Goal: Information Seeking & Learning: Find contact information

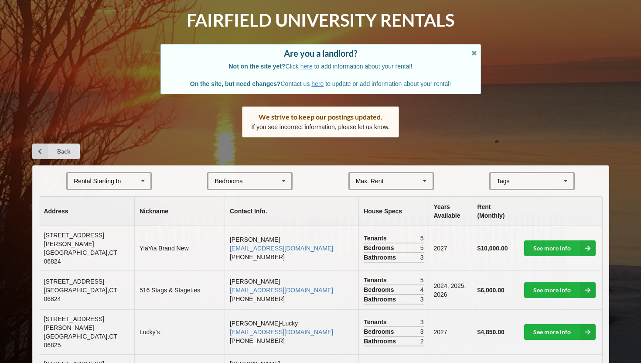
scroll to position [44, 0]
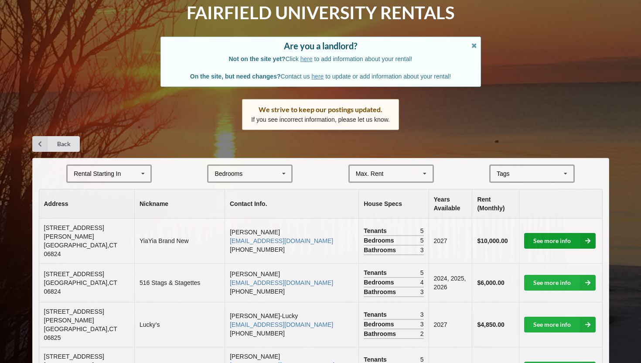
click at [548, 239] on link "See more info" at bounding box center [559, 241] width 71 height 16
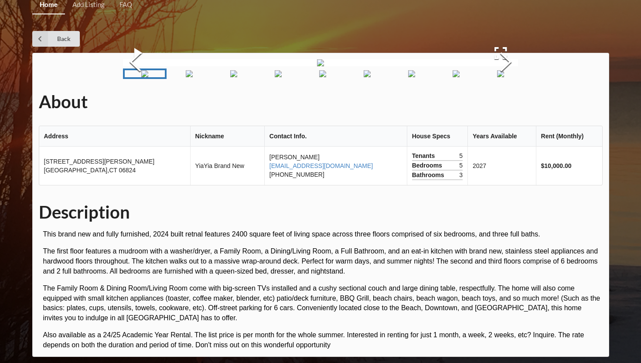
scroll to position [44, 0]
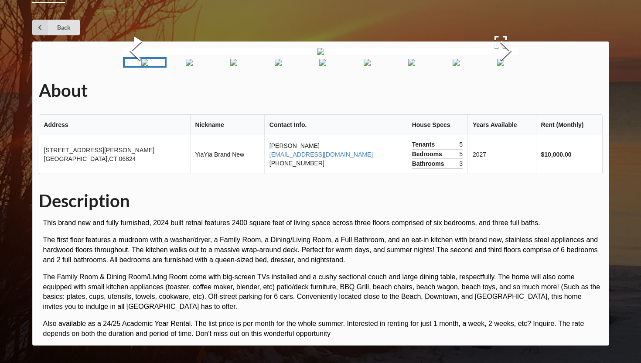
click at [324, 55] on img at bounding box center [320, 51] width 7 height 7
click at [496, 54] on button "Open Fullscreen" at bounding box center [500, 41] width 35 height 25
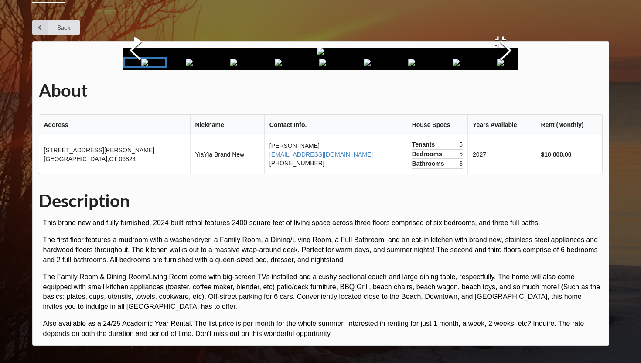
scroll to position [0, 0]
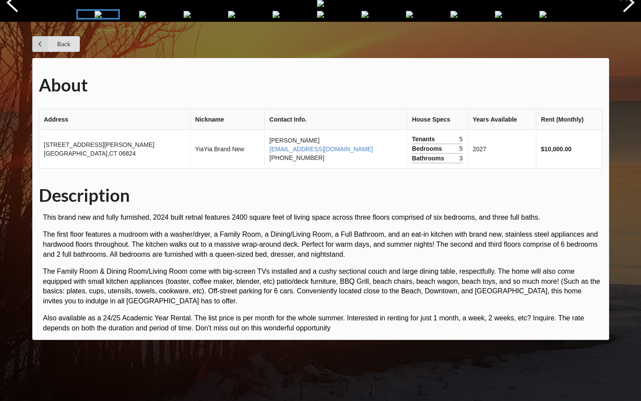
click at [143, 18] on img "Go to Slide 2" at bounding box center [142, 14] width 7 height 7
click at [628, 43] on button "Next Slide" at bounding box center [628, 3] width 24 height 79
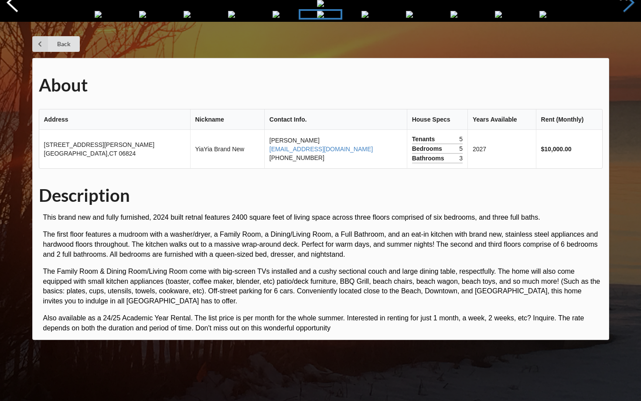
click at [628, 43] on button "Next Slide" at bounding box center [628, 3] width 24 height 79
click at [0, 43] on button "Previous Slide" at bounding box center [12, 3] width 24 height 79
click at [628, 43] on button "Next Slide" at bounding box center [628, 3] width 24 height 79
click at [629, 43] on button "Next Slide" at bounding box center [628, 3] width 24 height 79
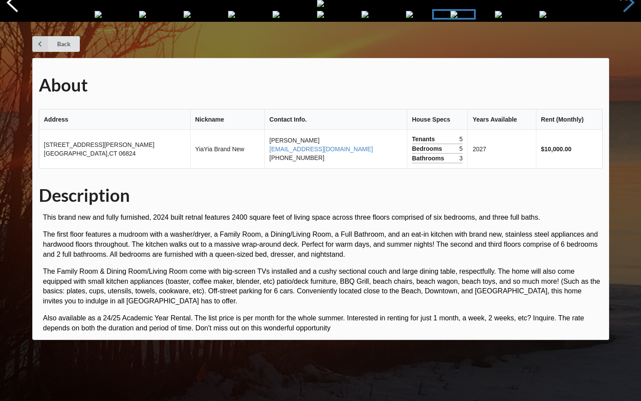
click at [629, 43] on button "Next Slide" at bounding box center [628, 3] width 24 height 79
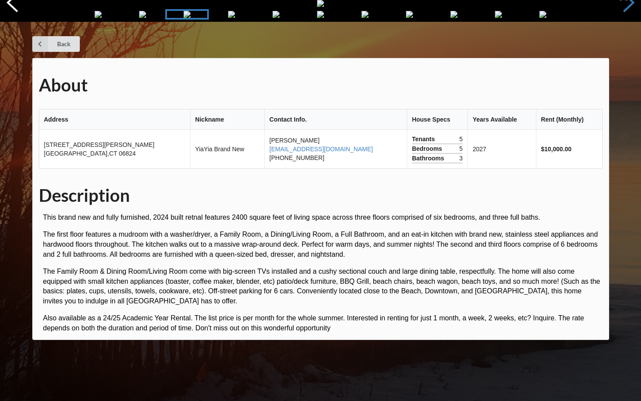
click at [629, 43] on button "Next Slide" at bounding box center [628, 3] width 24 height 79
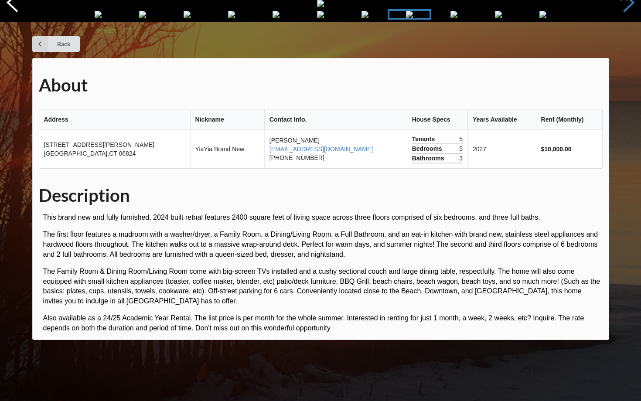
click at [629, 43] on button "Next Slide" at bounding box center [628, 3] width 24 height 79
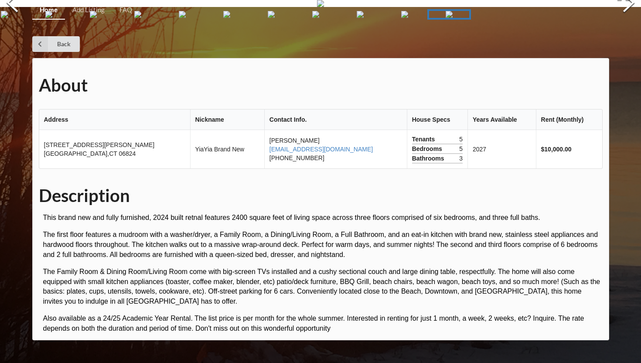
scroll to position [227, 0]
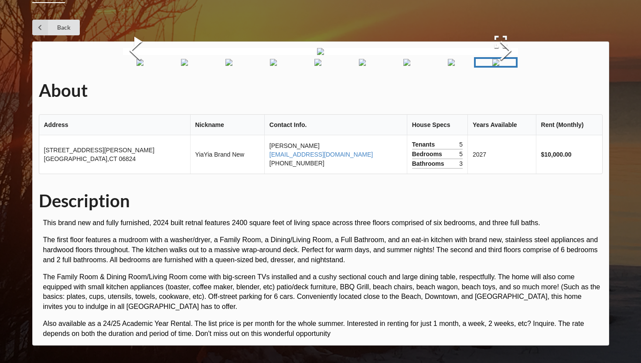
scroll to position [44, 0]
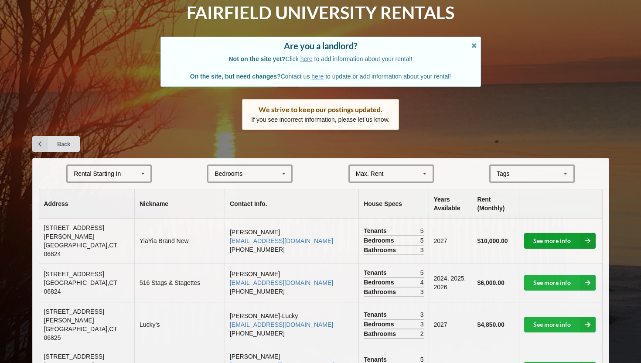
click at [568, 240] on link "See more info" at bounding box center [559, 241] width 71 height 16
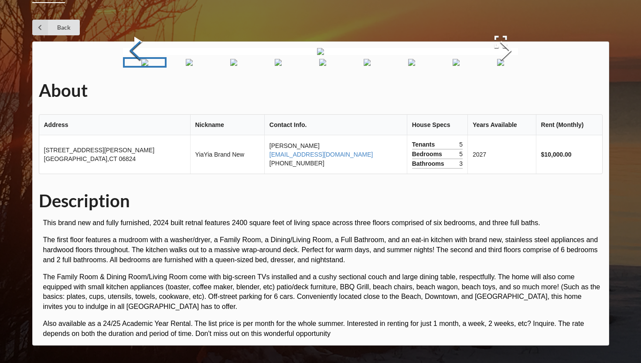
click at [132, 91] on button "Previous Slide" at bounding box center [135, 51] width 24 height 79
click at [139, 91] on button "Previous Slide" at bounding box center [135, 51] width 24 height 79
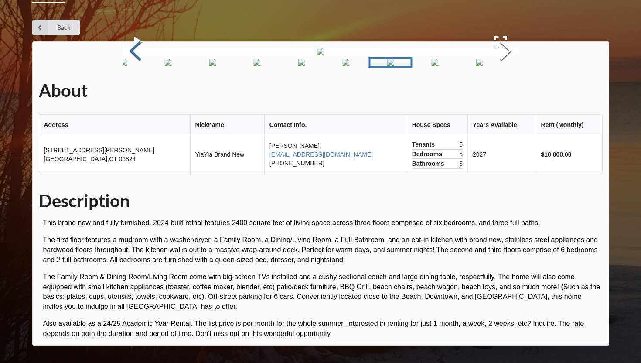
click at [139, 91] on button "Previous Slide" at bounding box center [135, 51] width 24 height 79
click at [138, 91] on button "Previous Slide" at bounding box center [135, 51] width 24 height 79
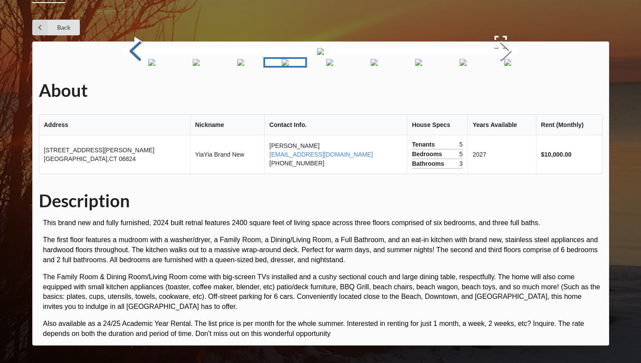
click at [138, 91] on button "Previous Slide" at bounding box center [135, 51] width 24 height 79
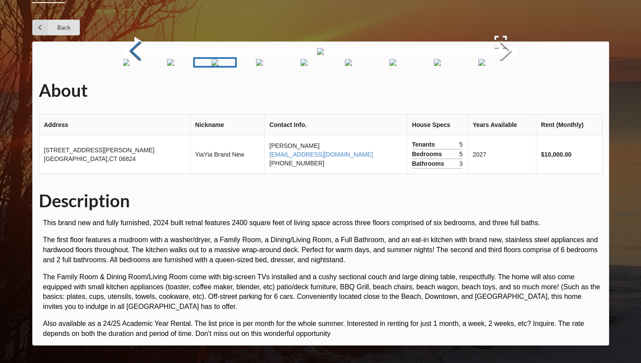
click at [138, 91] on button "Previous Slide" at bounding box center [135, 51] width 24 height 79
click at [136, 91] on button "Previous Slide" at bounding box center [135, 51] width 24 height 79
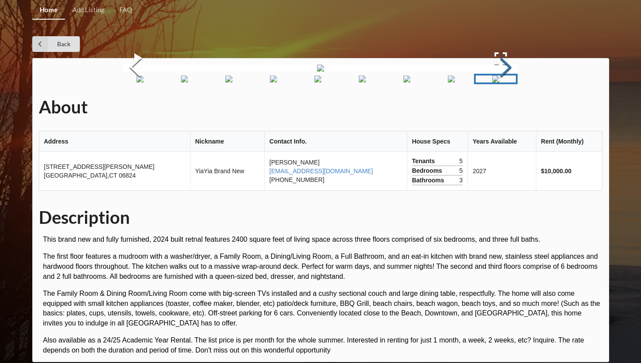
click at [505, 108] on button "Next Slide" at bounding box center [505, 68] width 24 height 79
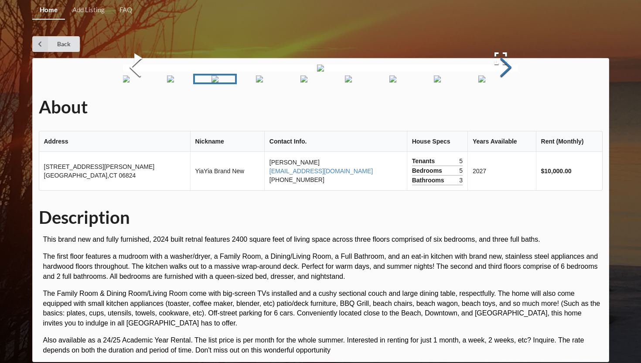
click at [505, 108] on button "Next Slide" at bounding box center [505, 68] width 24 height 79
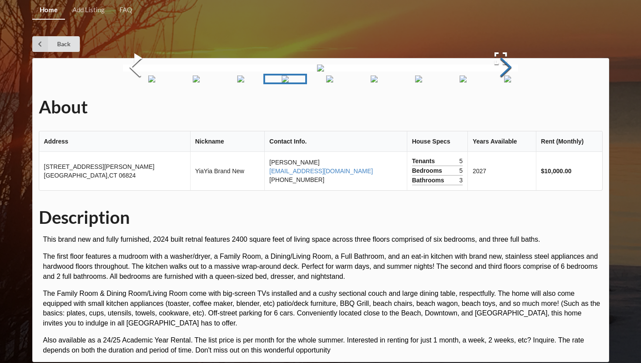
click at [505, 108] on button "Next Slide" at bounding box center [505, 68] width 24 height 79
click at [506, 108] on button "Next Slide" at bounding box center [505, 68] width 24 height 79
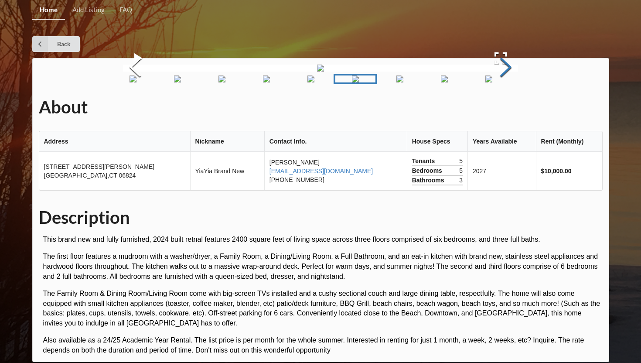
click at [506, 108] on button "Next Slide" at bounding box center [505, 68] width 24 height 79
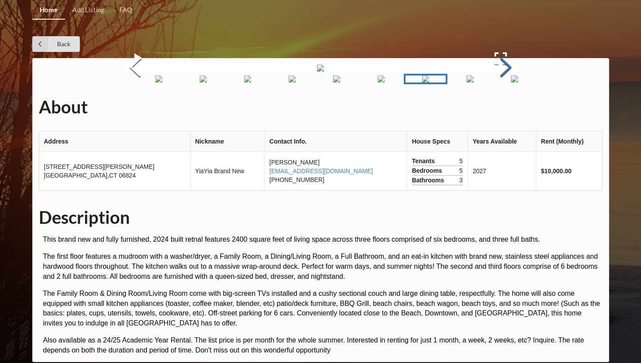
click at [506, 108] on button "Next Slide" at bounding box center [505, 68] width 24 height 79
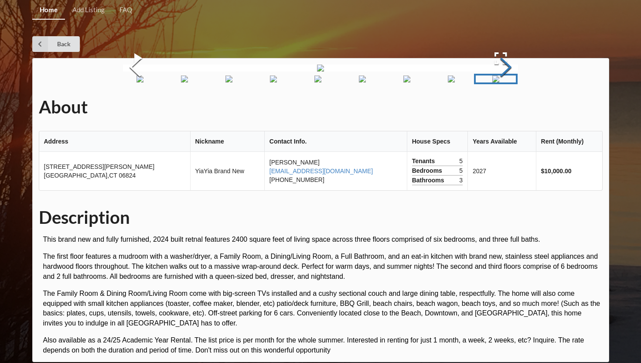
click at [506, 108] on button "Next Slide" at bounding box center [505, 68] width 24 height 79
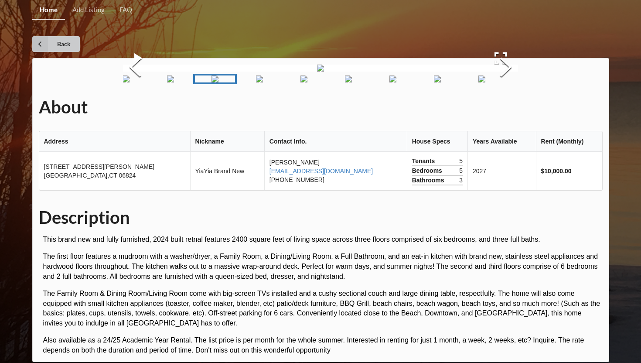
click at [50, 45] on link "Back" at bounding box center [56, 44] width 48 height 16
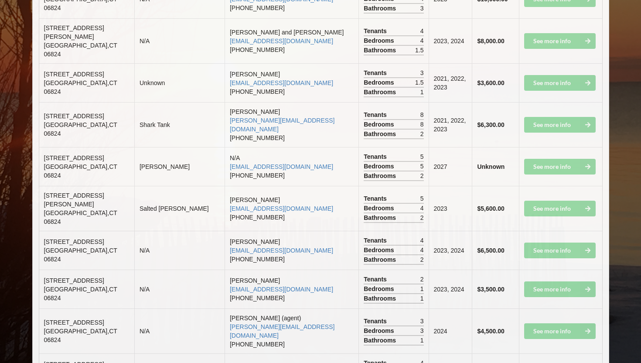
scroll to position [1778, 0]
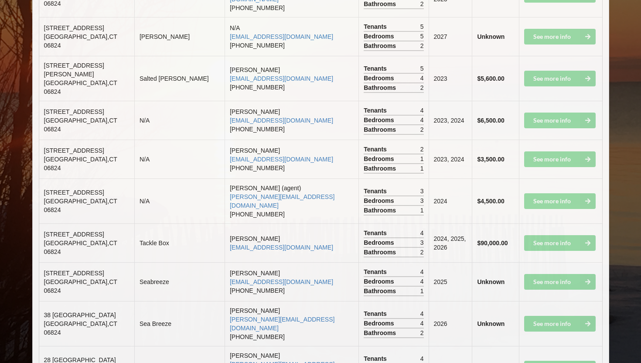
drag, startPoint x: 110, startPoint y: 129, endPoint x: 33, endPoint y: 121, distance: 77.9
click at [65, 223] on td "[STREET_ADDRESS]" at bounding box center [86, 242] width 95 height 39
drag, startPoint x: 111, startPoint y: 128, endPoint x: 41, endPoint y: 126, distance: 69.8
click at [41, 223] on td "[STREET_ADDRESS]" at bounding box center [86, 242] width 95 height 39
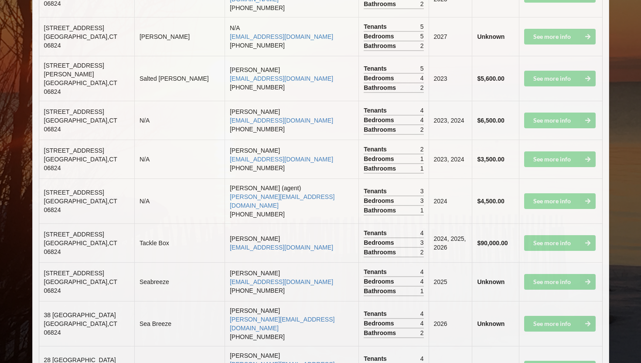
copy span "[STREET_ADDRESS]"
click at [308, 223] on td "[PERSON_NAME] [PERSON_NAME][EMAIL_ADDRESS][DOMAIN_NAME]" at bounding box center [291, 242] width 134 height 39
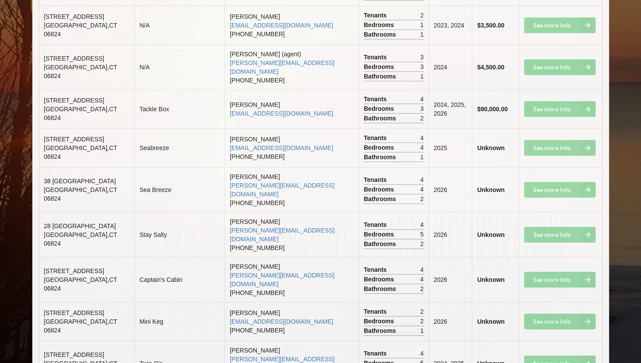
scroll to position [1910, 0]
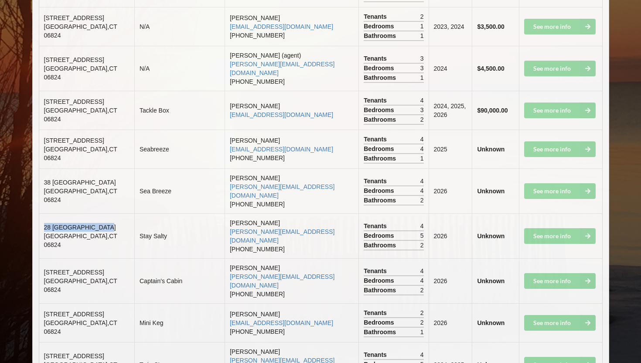
drag, startPoint x: 44, startPoint y: 111, endPoint x: 112, endPoint y: 111, distance: 68.0
click at [112, 213] on td "[STREET_ADDRESS]" at bounding box center [86, 235] width 95 height 45
copy span "28 [GEOGRAPHIC_DATA]"
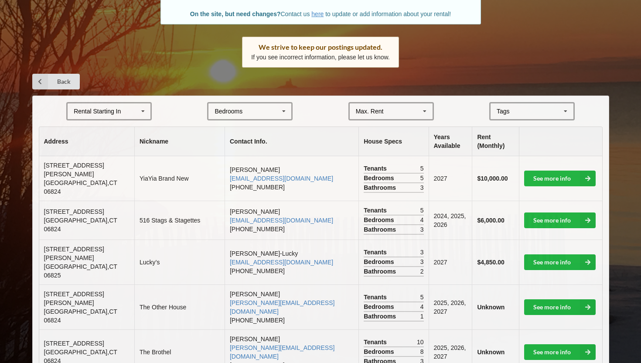
scroll to position [107, 0]
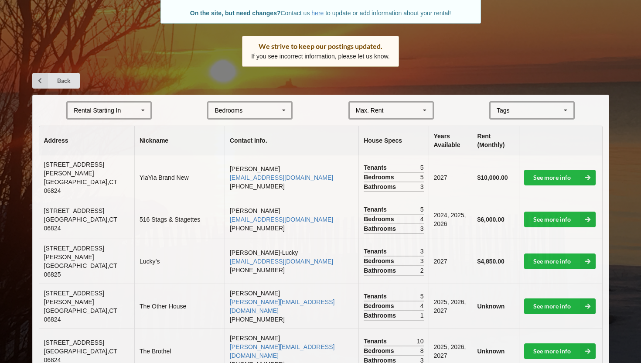
drag, startPoint x: 44, startPoint y: 206, endPoint x: 111, endPoint y: 206, distance: 66.2
click at [111, 206] on td "[STREET_ADDRESS]" at bounding box center [86, 219] width 95 height 39
copy span "[STREET_ADDRESS]"
click at [167, 253] on td "Lucky’s" at bounding box center [179, 260] width 90 height 45
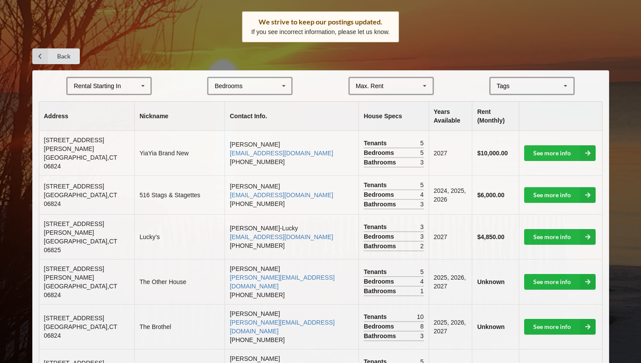
scroll to position [133, 0]
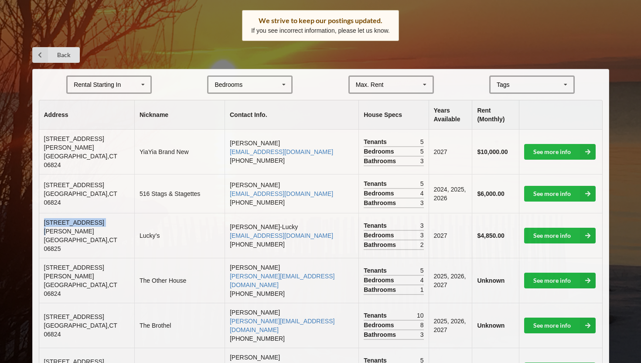
drag, startPoint x: 43, startPoint y: 221, endPoint x: 108, endPoint y: 223, distance: 64.5
click at [108, 223] on td "[STREET_ADDRESS][PERSON_NAME]" at bounding box center [86, 235] width 95 height 45
copy span "[STREET_ADDRESS][PERSON_NAME]"
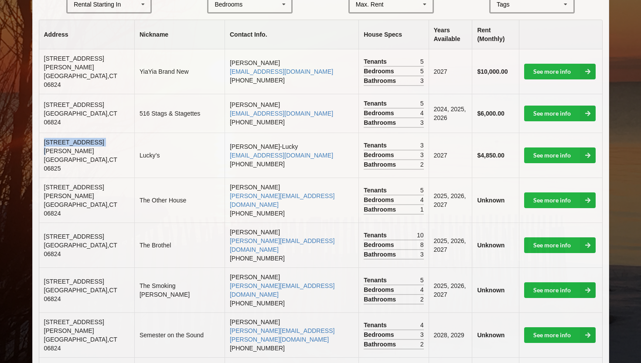
scroll to position [221, 0]
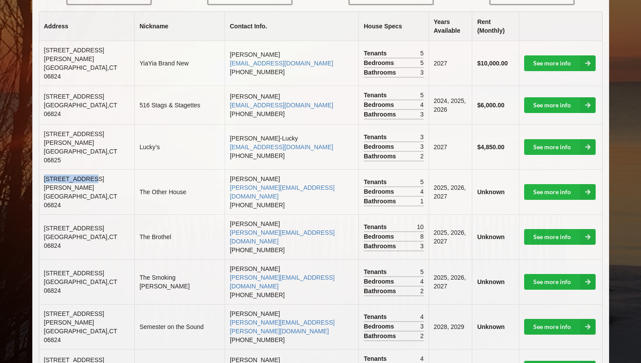
drag, startPoint x: 45, startPoint y: 171, endPoint x: 91, endPoint y: 171, distance: 45.3
click at [91, 171] on td "[STREET_ADDRESS][PERSON_NAME]" at bounding box center [86, 191] width 95 height 45
copy span "[STREET_ADDRESS][PERSON_NAME]"
click at [99, 214] on td "[STREET_ADDRESS]" at bounding box center [86, 236] width 95 height 45
drag, startPoint x: 45, startPoint y: 210, endPoint x: 87, endPoint y: 210, distance: 42.3
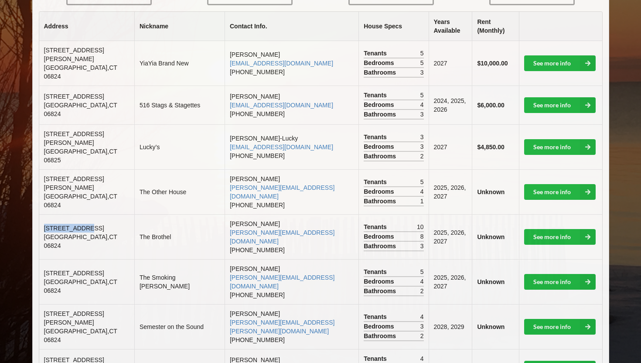
click at [87, 214] on td "[STREET_ADDRESS]" at bounding box center [86, 236] width 95 height 45
copy span "[STREET_ADDRESS]"
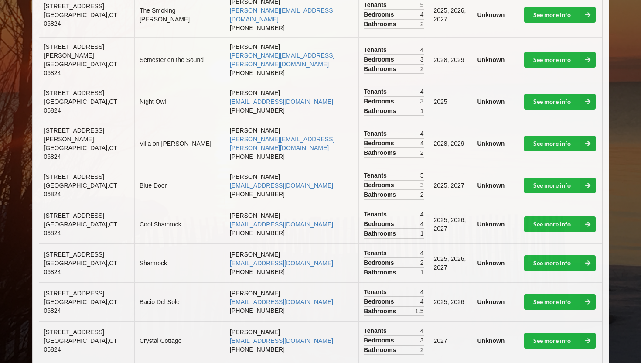
scroll to position [489, 0]
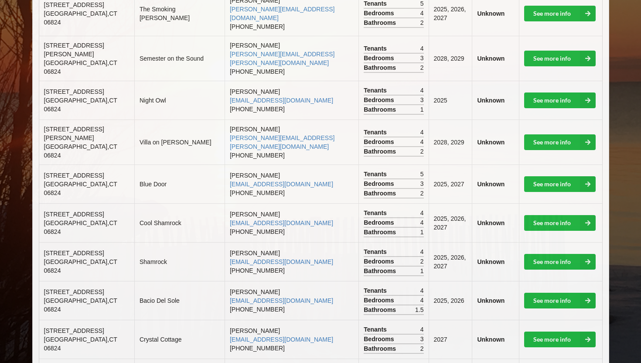
drag, startPoint x: 44, startPoint y: 169, endPoint x: 60, endPoint y: 177, distance: 18.7
click at [60, 203] on td "[STREET_ADDRESS]" at bounding box center [86, 222] width 95 height 39
copy span "[STREET_ADDRESS]"
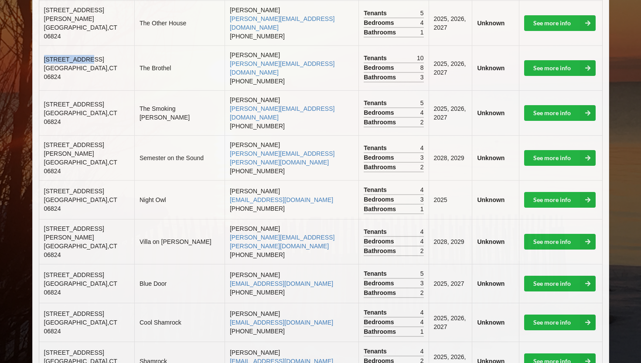
scroll to position [388, 0]
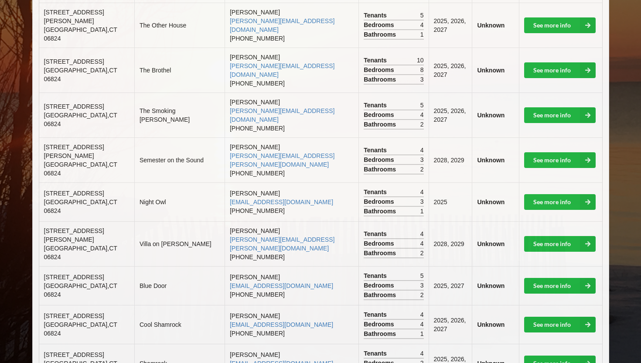
click at [86, 266] on td "[STREET_ADDRESS]" at bounding box center [86, 285] width 95 height 39
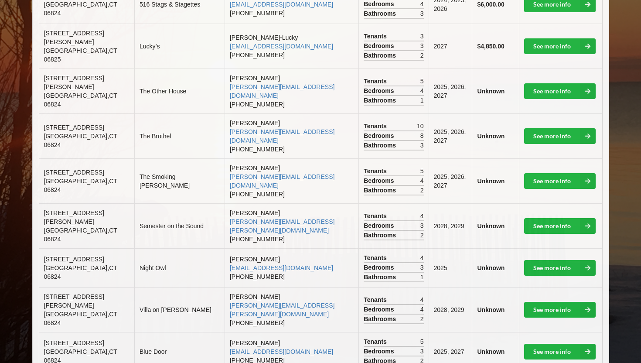
scroll to position [318, 0]
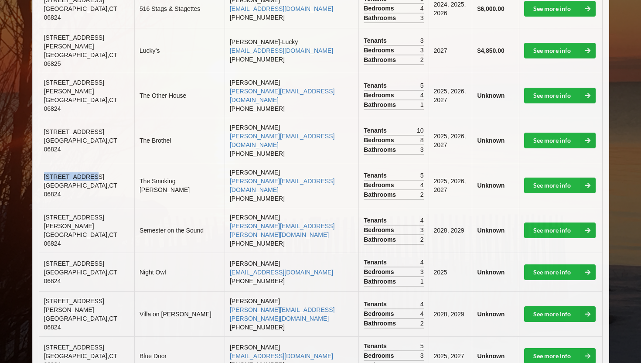
drag, startPoint x: 44, startPoint y: 152, endPoint x: 100, endPoint y: 152, distance: 55.8
click at [100, 163] on td "[STREET_ADDRESS]" at bounding box center [86, 185] width 95 height 45
copy span "[STREET_ADDRESS]"
click at [226, 207] on td "[PERSON_NAME] Bascetta [EMAIL_ADDRESS][PERSON_NAME][DOMAIN_NAME] [PHONE_NUMBER]" at bounding box center [291, 229] width 134 height 45
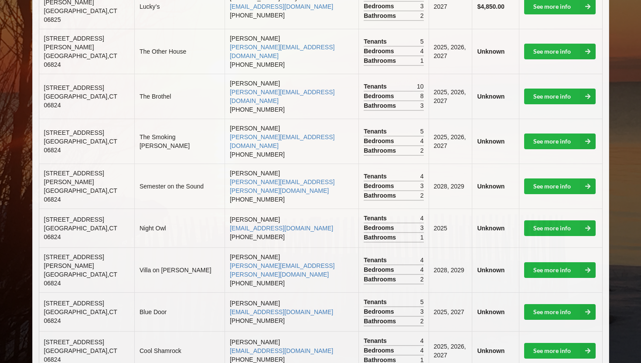
scroll to position [464, 0]
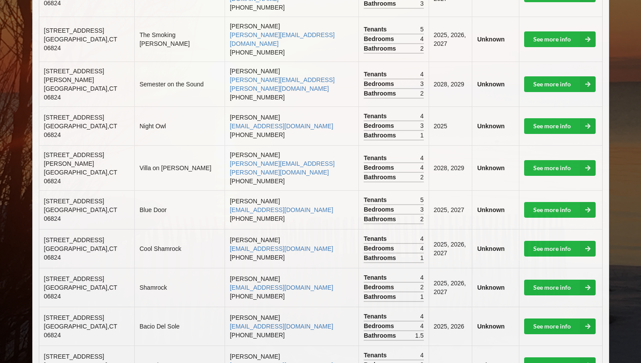
drag, startPoint x: 45, startPoint y: 194, endPoint x: 65, endPoint y: 202, distance: 21.0
click at [65, 229] on td "[STREET_ADDRESS]" at bounding box center [86, 248] width 95 height 39
copy span "[STREET_ADDRESS]"
click at [313, 145] on td "[PERSON_NAME] Bascetta [EMAIL_ADDRESS][PERSON_NAME][DOMAIN_NAME] [PHONE_NUMBER]" at bounding box center [291, 167] width 134 height 45
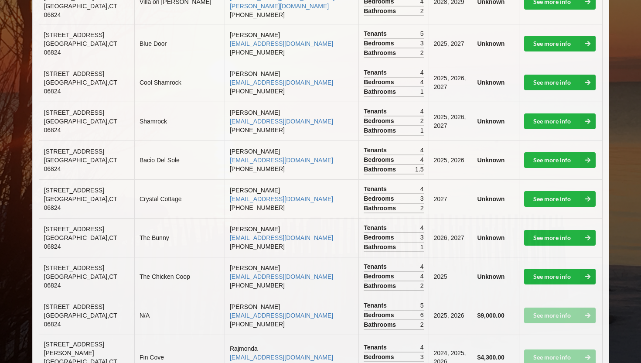
scroll to position [637, 0]
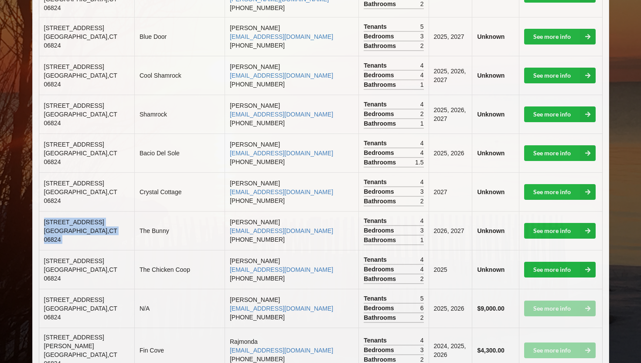
drag, startPoint x: 44, startPoint y: 182, endPoint x: 121, endPoint y: 184, distance: 77.6
click at [121, 211] on tr "[STREET_ADDRESS] The Bunny [PERSON_NAME] [EMAIL_ADDRESS][DOMAIN_NAME] [PHONE_NU…" at bounding box center [320, 230] width 563 height 39
copy td "[STREET_ADDRESS]"
click at [106, 250] on td "[STREET_ADDRESS]" at bounding box center [86, 269] width 95 height 39
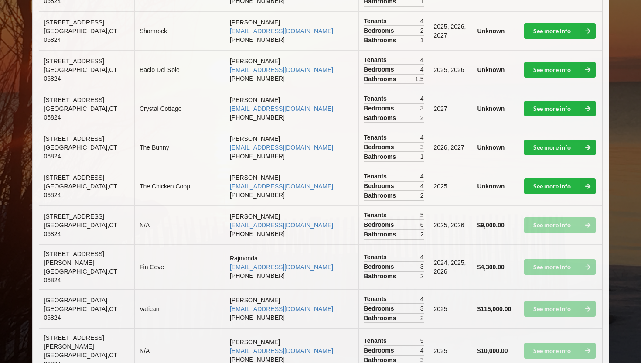
scroll to position [741, 0]
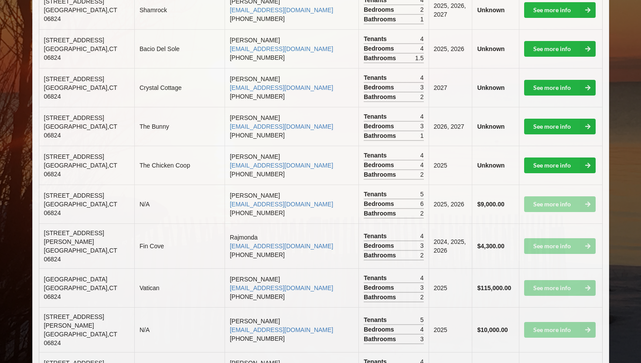
click at [45, 229] on span "[STREET_ADDRESS][PERSON_NAME]" at bounding box center [74, 237] width 60 height 16
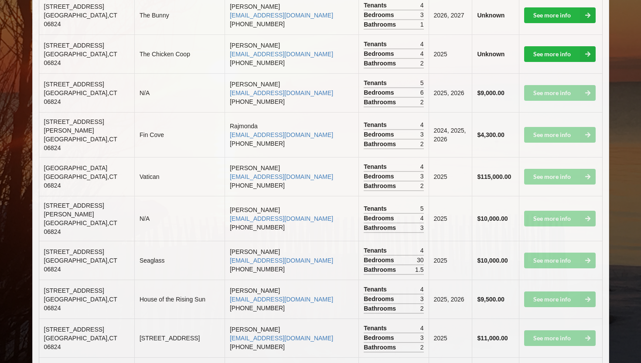
scroll to position [876, 0]
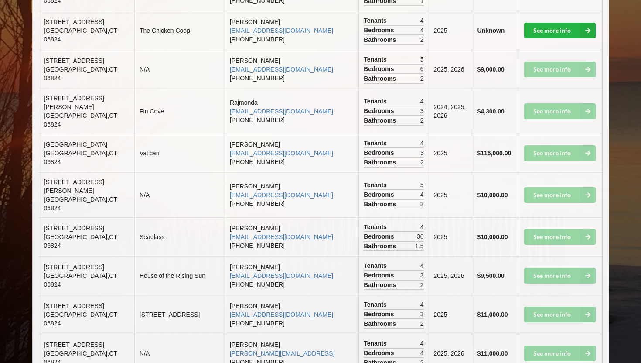
drag, startPoint x: 44, startPoint y: 210, endPoint x: 59, endPoint y: 219, distance: 18.2
click at [59, 256] on td "[STREET_ADDRESS]" at bounding box center [86, 275] width 95 height 39
click at [138, 295] on td "[STREET_ADDRESS]" at bounding box center [179, 314] width 90 height 39
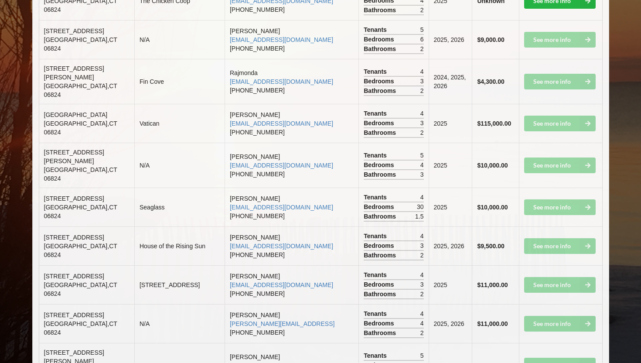
scroll to position [907, 0]
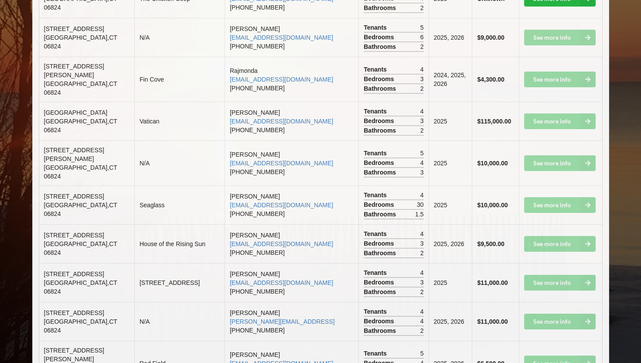
drag, startPoint x: 44, startPoint y: 260, endPoint x: 112, endPoint y: 261, distance: 67.6
click at [112, 302] on td "[STREET_ADDRESS]" at bounding box center [86, 321] width 95 height 39
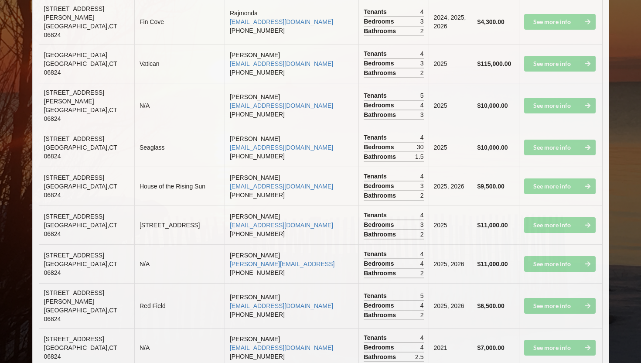
scroll to position [970, 0]
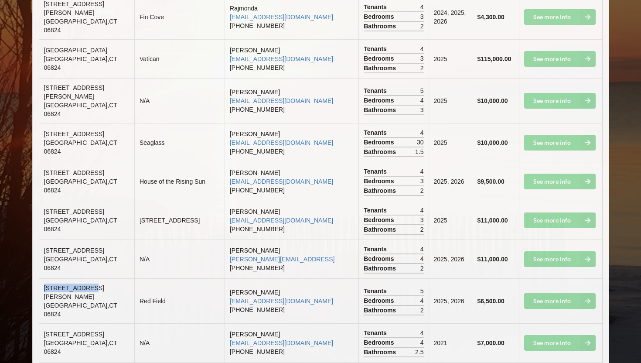
drag, startPoint x: 45, startPoint y: 238, endPoint x: 98, endPoint y: 238, distance: 53.2
click at [98, 278] on td "[STREET_ADDRESS][PERSON_NAME]" at bounding box center [86, 300] width 95 height 45
click at [87, 278] on td "[STREET_ADDRESS][PERSON_NAME]" at bounding box center [86, 300] width 95 height 45
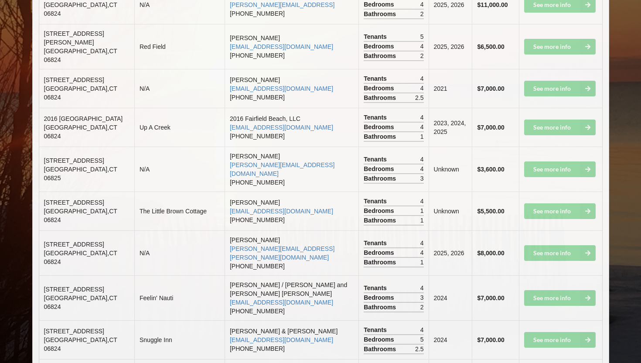
scroll to position [1225, 0]
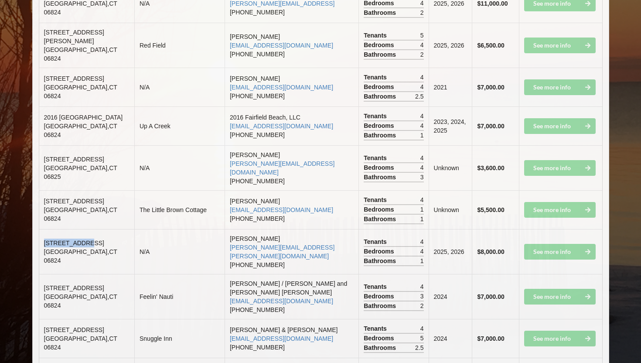
drag, startPoint x: 45, startPoint y: 175, endPoint x: 87, endPoint y: 179, distance: 42.1
click at [87, 229] on td "[STREET_ADDRESS]" at bounding box center [86, 251] width 95 height 45
click at [179, 190] on td "The Little Brown Cottage" at bounding box center [179, 209] width 90 height 39
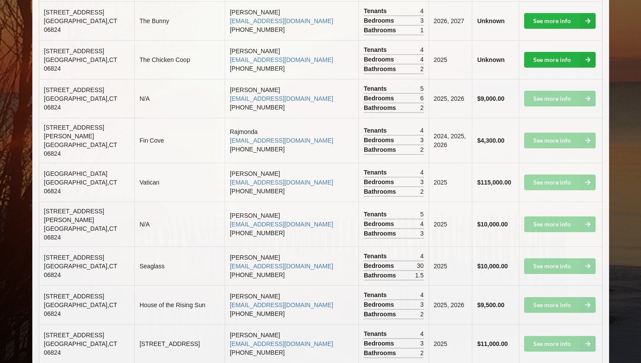
scroll to position [849, 0]
